Goal: Task Accomplishment & Management: Manage account settings

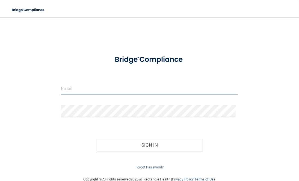
click at [89, 90] on input "email" at bounding box center [150, 88] width 178 height 12
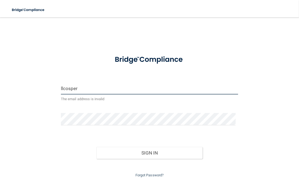
type input "[EMAIL_ADDRESS][DOMAIN_NAME]"
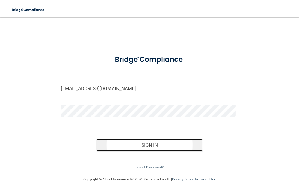
click at [126, 142] on button "Sign In" at bounding box center [149, 145] width 107 height 12
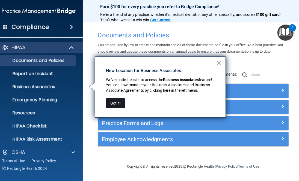
click at [116, 103] on button "Got it!" at bounding box center [115, 103] width 19 height 10
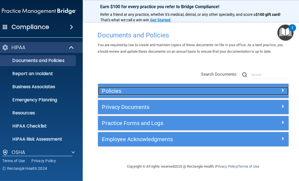
click at [179, 89] on h5 "Policies" at bounding box center [169, 91] width 135 height 6
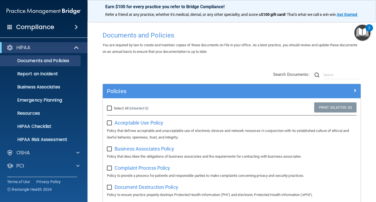
click at [77, 25] on span at bounding box center [76, 27] width 3 height 7
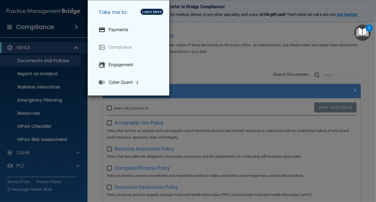
click at [18, 26] on div "Take me to: Payments Compliance Engagement Cyber Quant" at bounding box center [188, 101] width 376 height 202
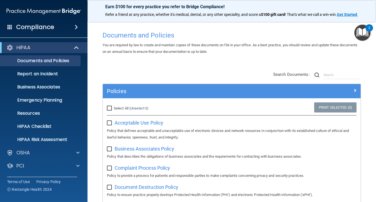
click at [8, 25] on span at bounding box center [9, 26] width 5 height 5
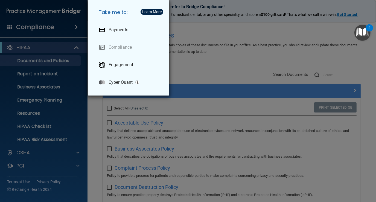
click at [11, 24] on div "Take me to: Payments Compliance Engagement Cyber Quant" at bounding box center [188, 101] width 376 height 202
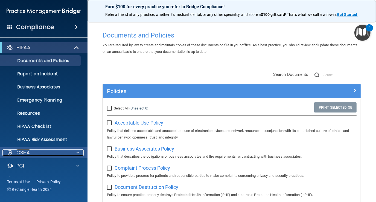
click at [73, 151] on div at bounding box center [77, 152] width 14 height 7
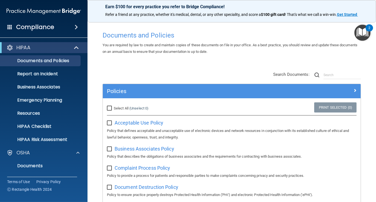
click at [299, 32] on img "Open Resource Center, 2 new notifications" at bounding box center [362, 33] width 16 height 16
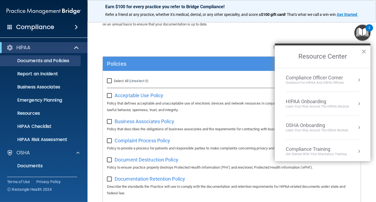
scroll to position [24, 0]
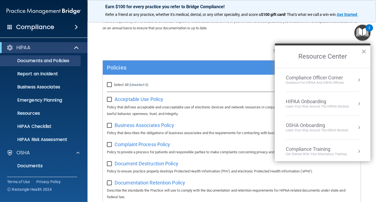
click at [9, 25] on span at bounding box center [9, 26] width 5 height 5
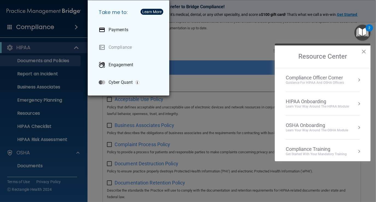
click at [45, 30] on div "Take me to: Payments Compliance Engagement Cyber Quant" at bounding box center [188, 101] width 376 height 202
